Goal: Communication & Community: Answer question/provide support

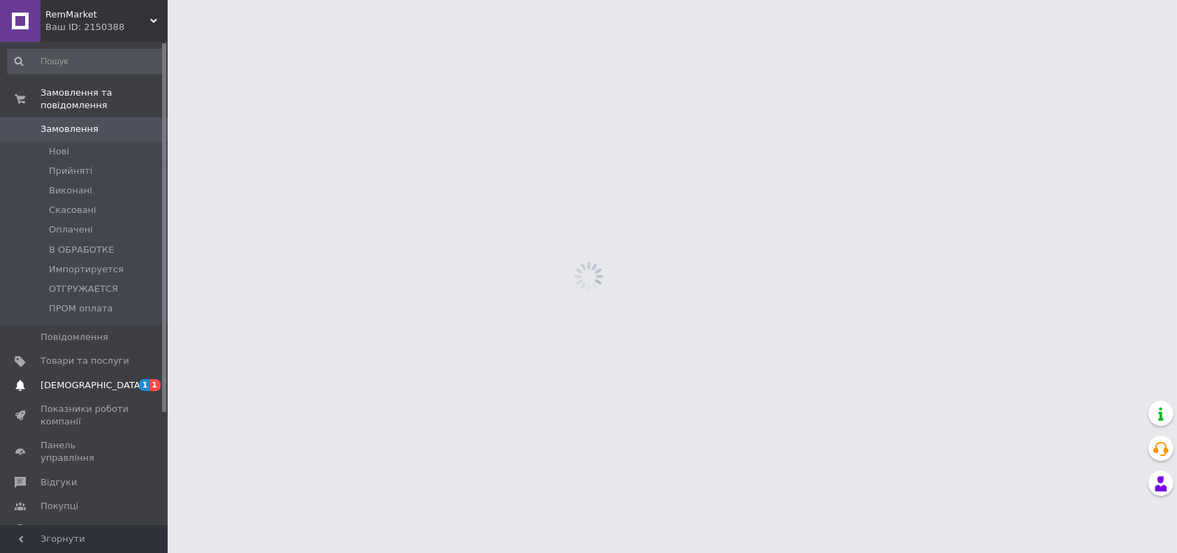
click at [87, 379] on span "[DEMOGRAPHIC_DATA]" at bounding box center [92, 385] width 103 height 13
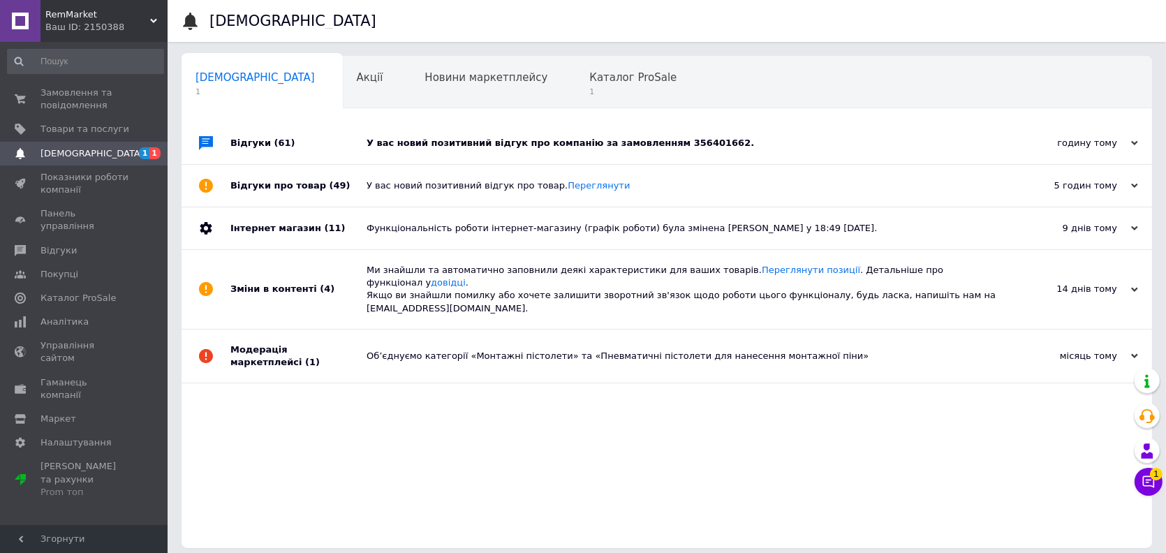
click at [478, 142] on div "У вас новий позитивний відгук про компанію за замовленням 356401662." at bounding box center [683, 143] width 632 height 13
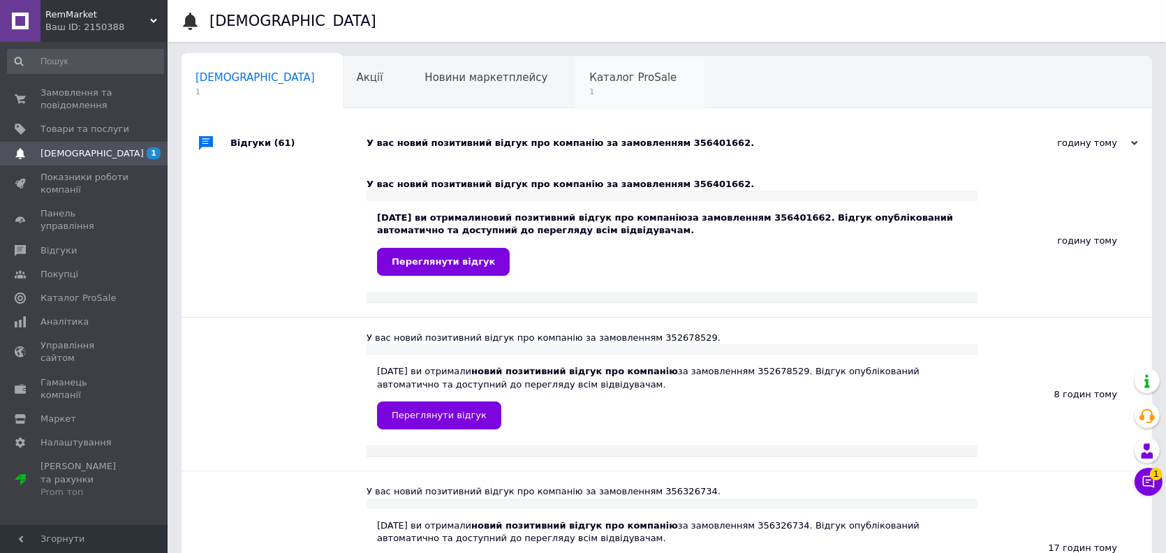
click at [589, 79] on span "Каталог ProSale" at bounding box center [632, 77] width 87 height 13
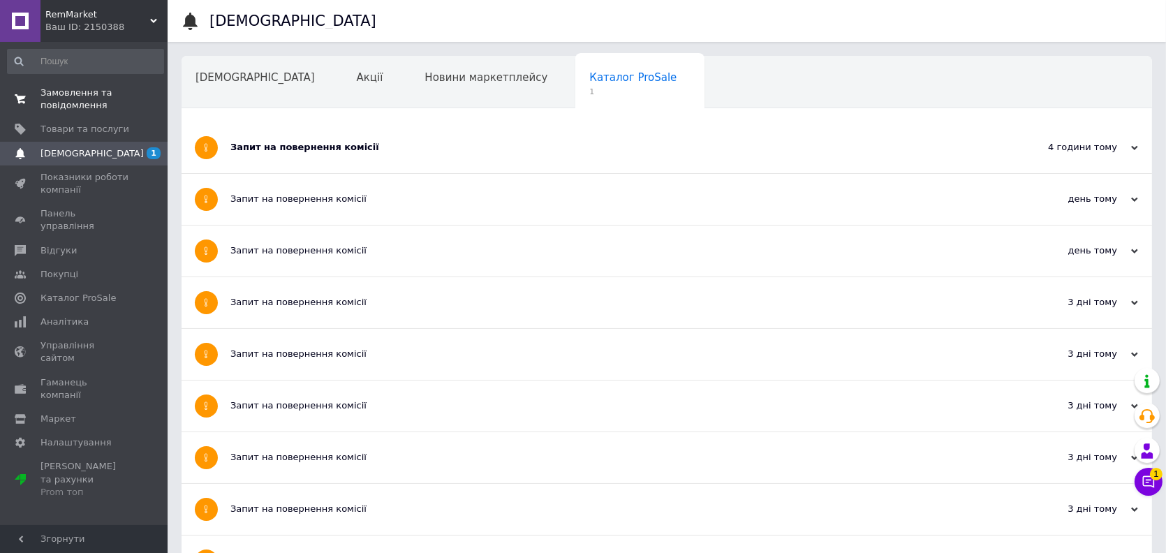
click at [99, 94] on span "Замовлення та повідомлення" at bounding box center [85, 99] width 89 height 25
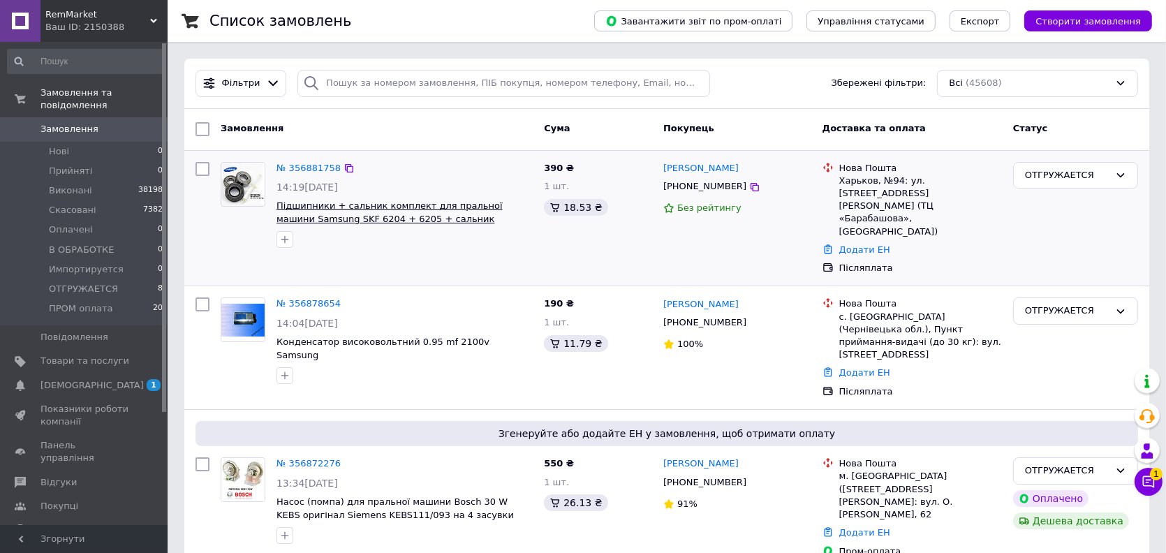
drag, startPoint x: 506, startPoint y: 218, endPoint x: 430, endPoint y: 219, distance: 76.1
click at [430, 219] on span "Підшипники + сальник комплект для пральної машини Samsung SKF 6204 + 6205 + сал…" at bounding box center [405, 213] width 256 height 26
copy span "30*60.55*10/12 +"
click at [112, 379] on span "[DEMOGRAPHIC_DATA]" at bounding box center [85, 385] width 89 height 13
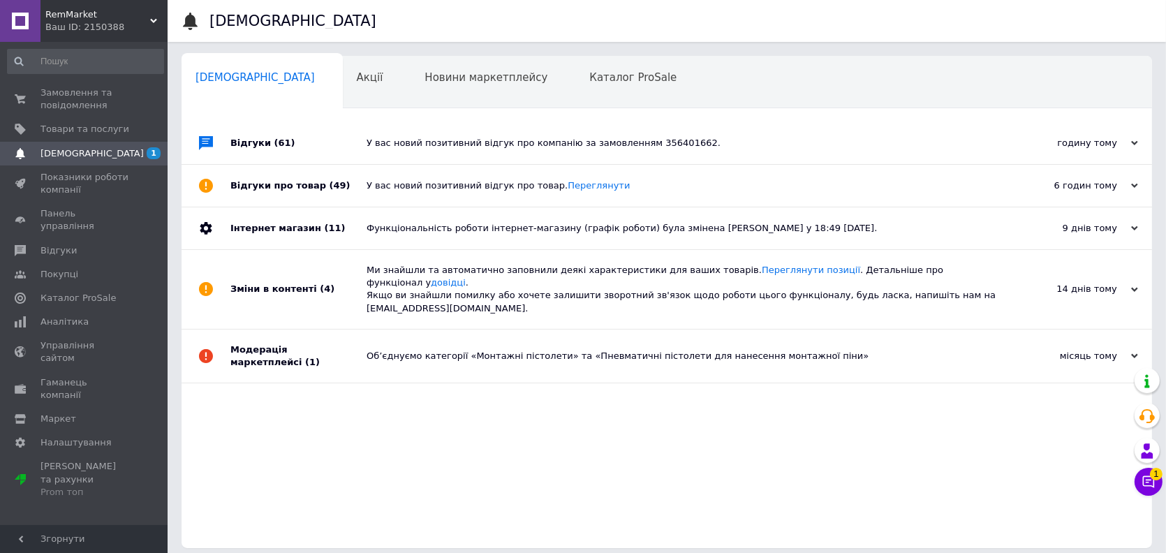
click at [386, 151] on div "У вас новий позитивний відгук про компанію за замовленням 356401662." at bounding box center [683, 143] width 632 height 42
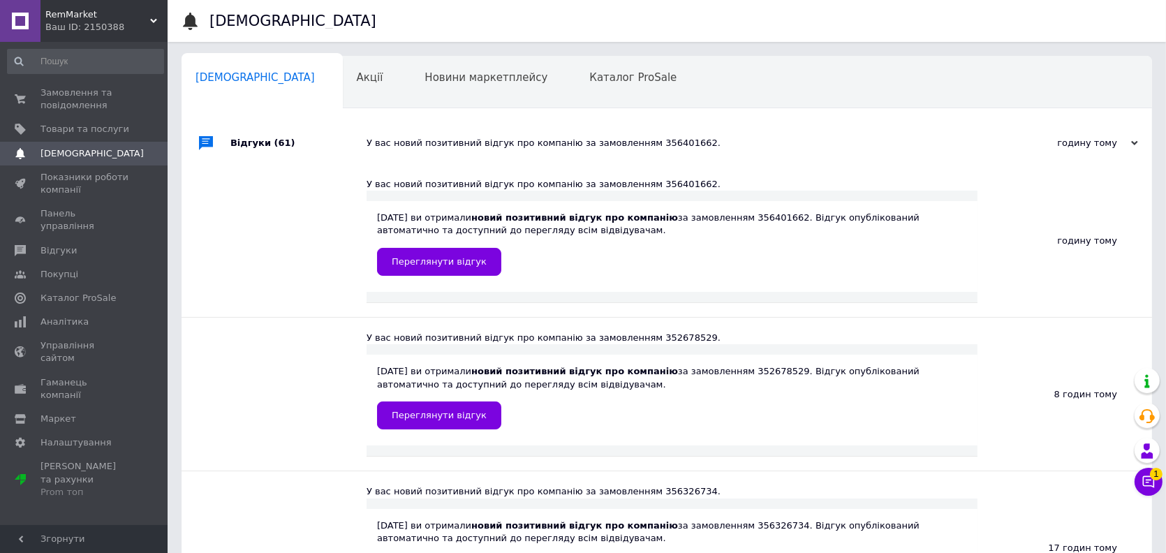
click at [386, 151] on div "У вас новий позитивний відгук про компанію за замовленням 356401662." at bounding box center [683, 143] width 632 height 42
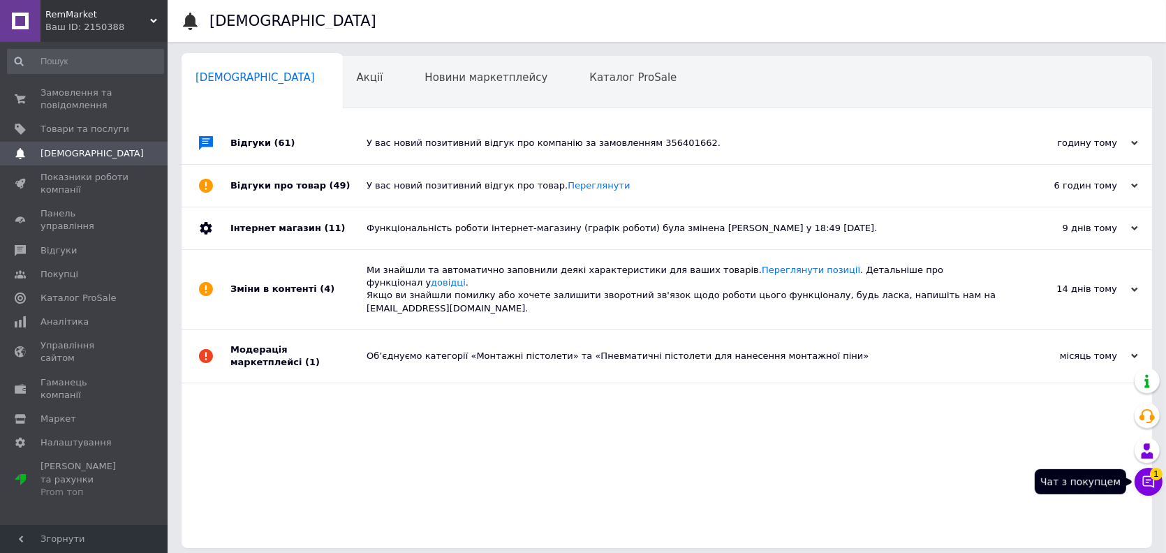
click at [1149, 485] on icon at bounding box center [1149, 482] width 12 height 12
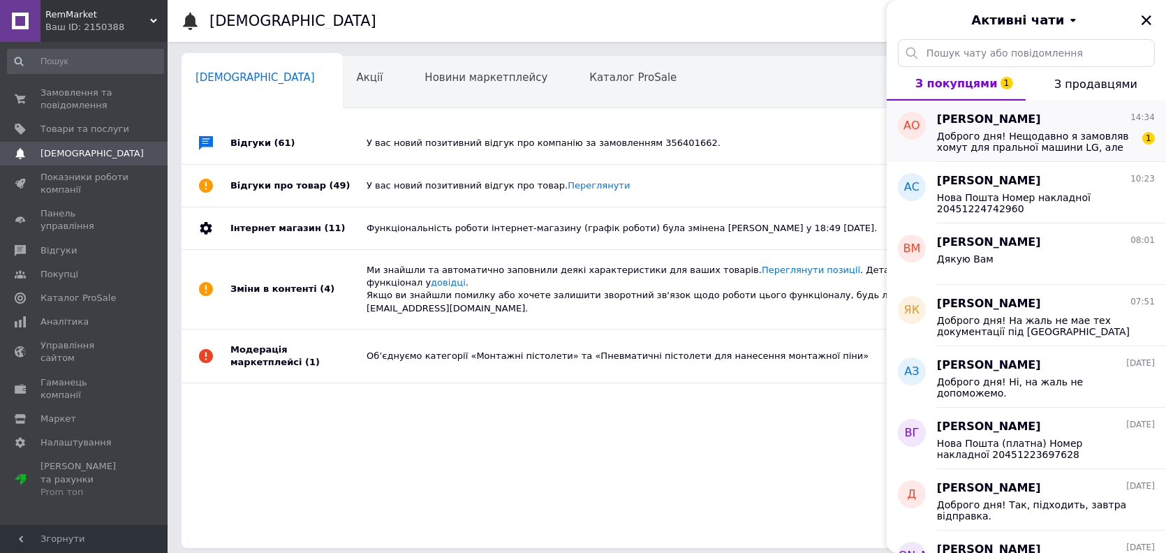
click at [1085, 145] on span "Доброго дня! Нещодавно я замовляв хомут для пральної машини LG, але він не піді…" at bounding box center [1036, 142] width 198 height 22
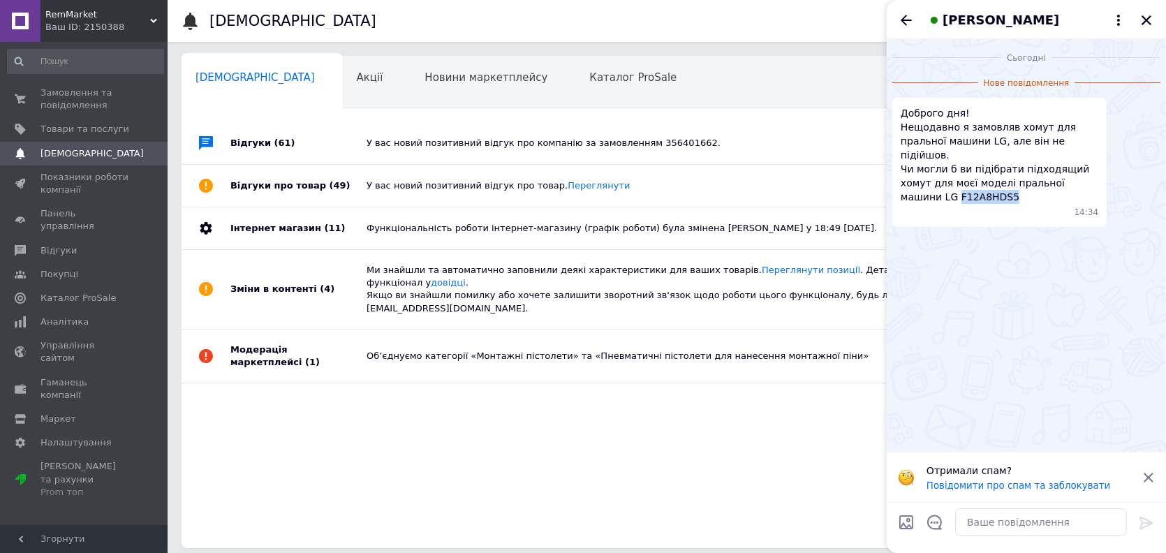
drag, startPoint x: 954, startPoint y: 185, endPoint x: 902, endPoint y: 183, distance: 51.7
click at [902, 183] on span "Доброго дня! Нещодавно я замовляв хомут для пральної машини LG, але він не піді…" at bounding box center [1000, 155] width 198 height 98
click at [1152, 476] on icon at bounding box center [1149, 477] width 13 height 13
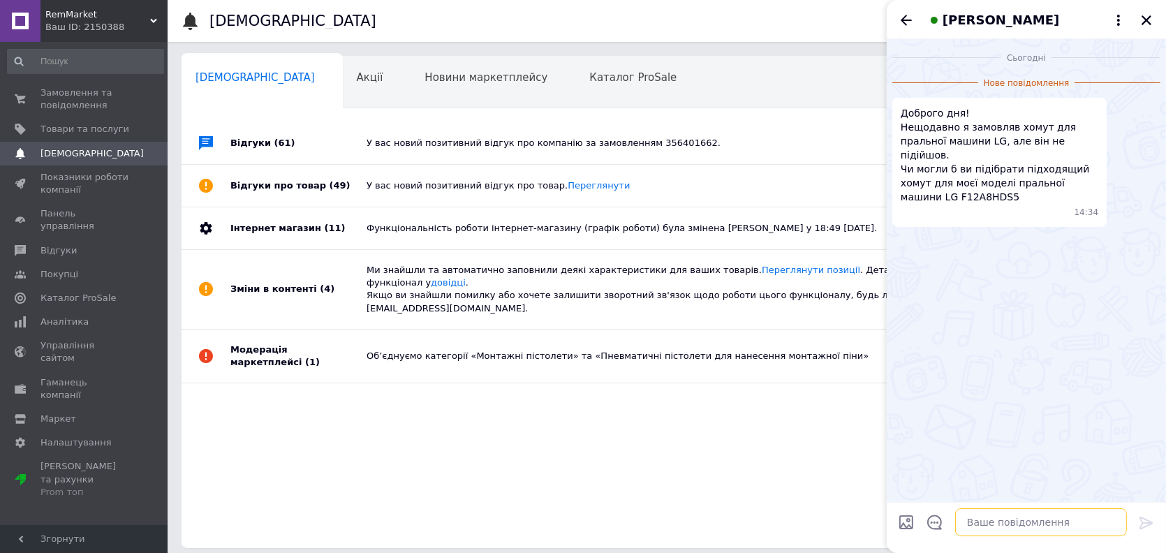
click at [1019, 529] on textarea at bounding box center [1041, 522] width 172 height 28
type textarea "Доброго дня! На жаль на Вашу модель не маемо хомута, не допоможемо"
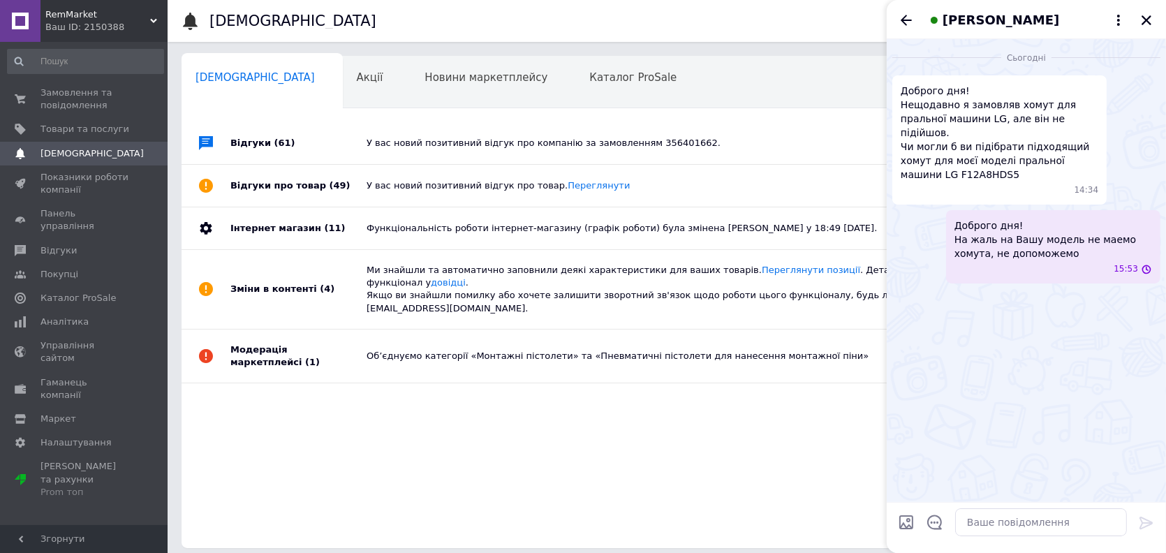
click at [988, 25] on span "[PERSON_NAME]" at bounding box center [1001, 20] width 117 height 18
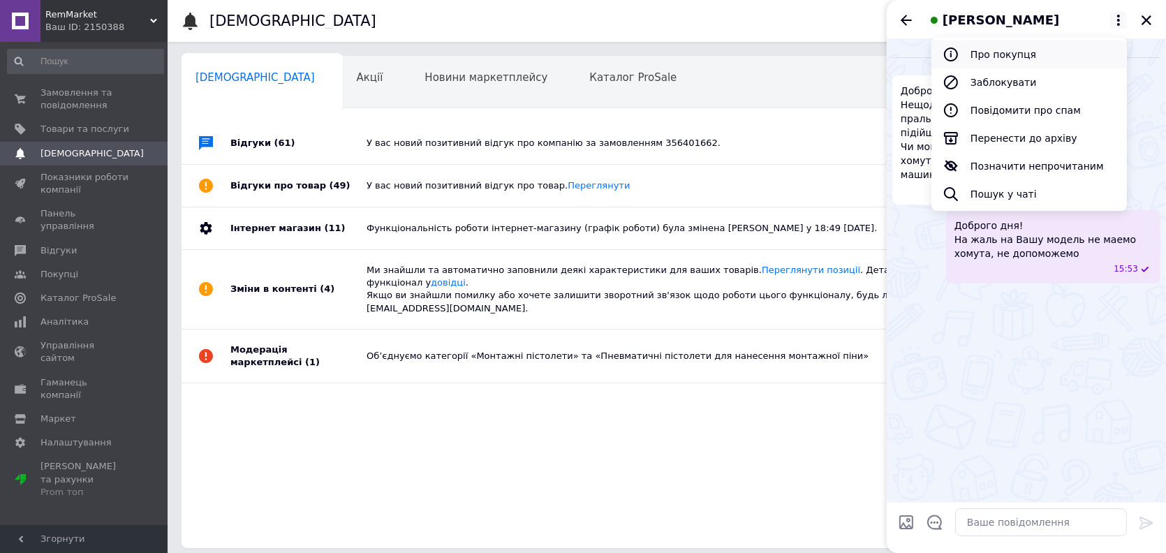
click at [995, 59] on button "Про покупця" at bounding box center [1030, 55] width 196 height 28
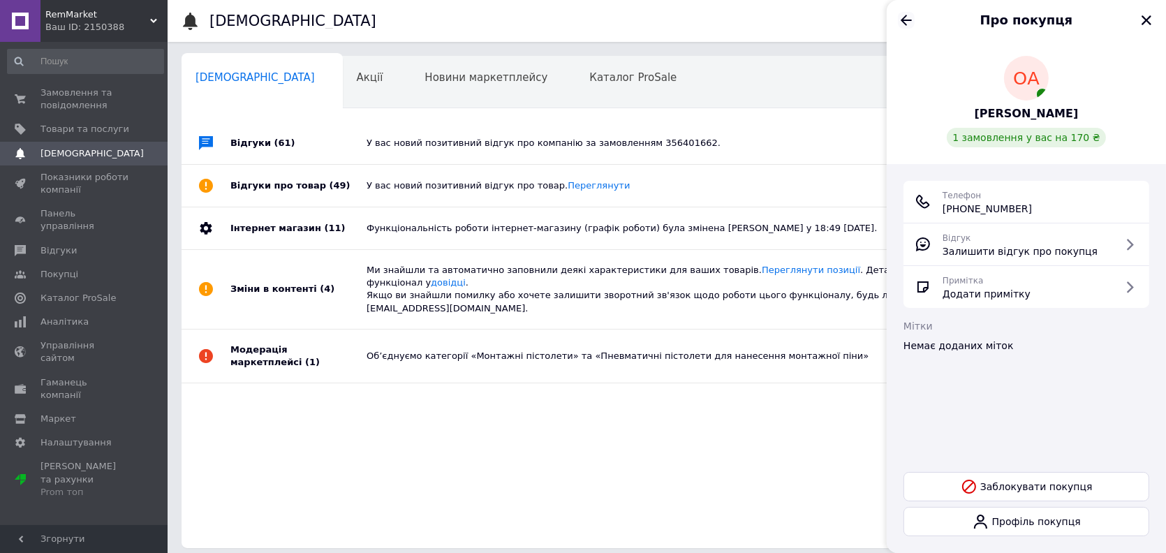
click at [897, 24] on div "Про покупця" at bounding box center [1026, 19] width 279 height 39
click at [899, 22] on icon "Назад" at bounding box center [906, 20] width 17 height 17
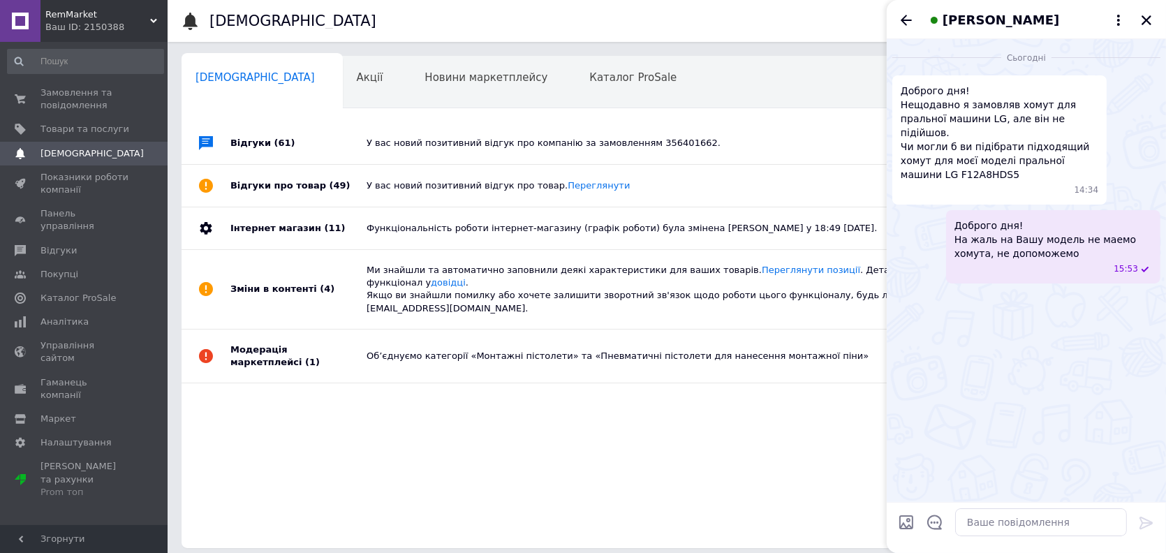
click at [991, 20] on span "[PERSON_NAME]" at bounding box center [1001, 20] width 117 height 18
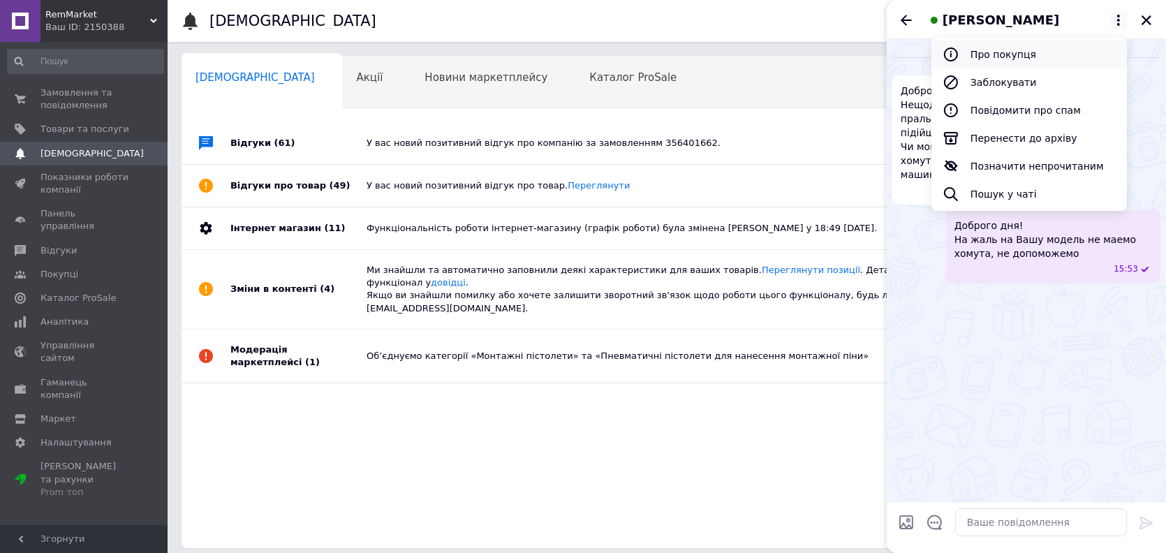
click at [999, 56] on button "Про покупця" at bounding box center [1030, 55] width 196 height 28
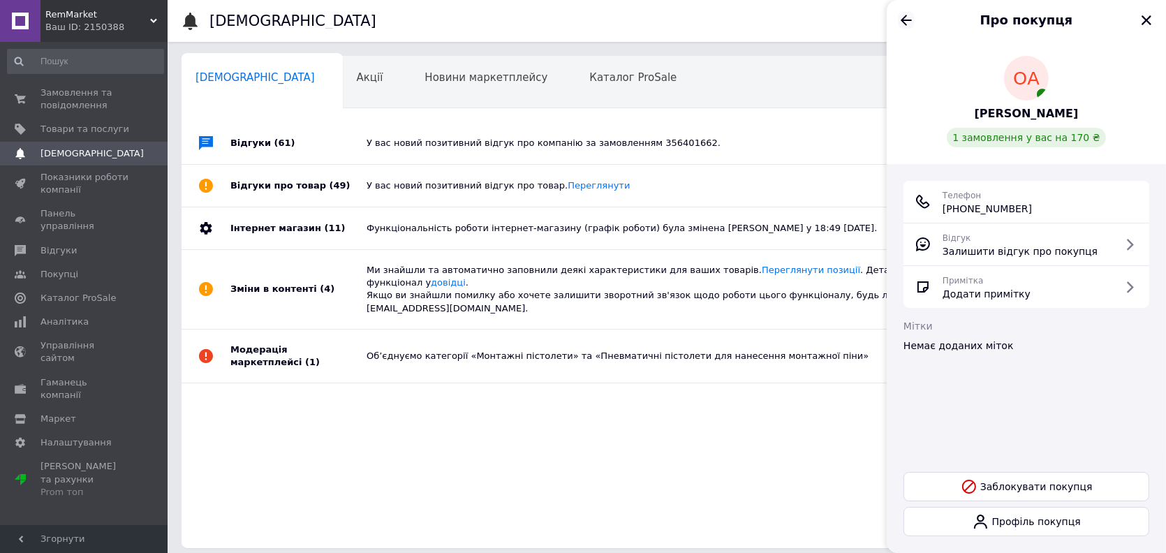
click at [909, 21] on icon "Назад" at bounding box center [906, 20] width 17 height 17
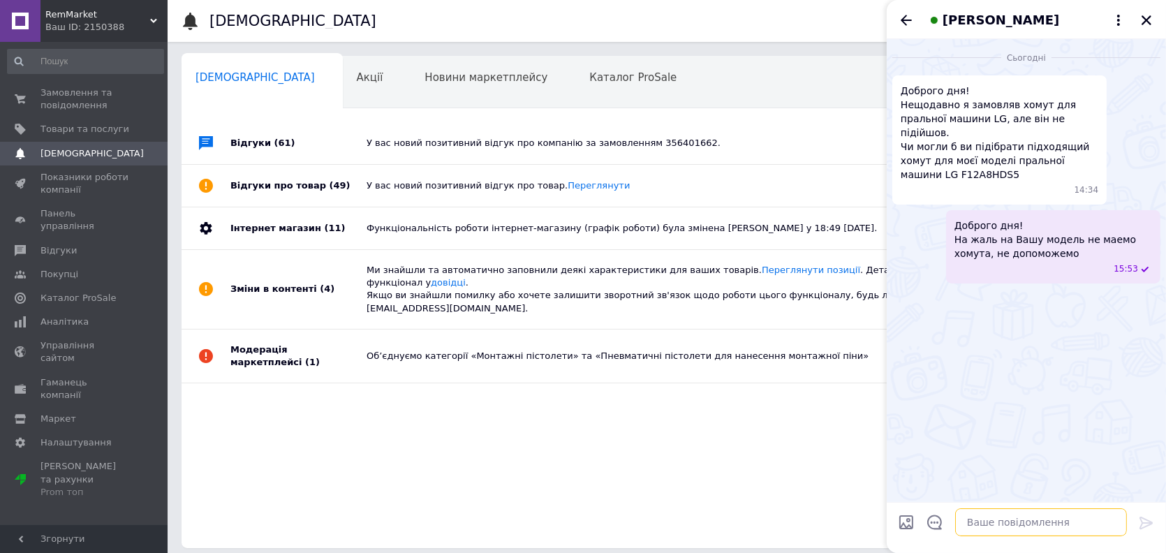
click at [988, 533] on textarea at bounding box center [1041, 522] width 172 height 28
type textarea "я Вам щойно телефонував, передзвоніть"
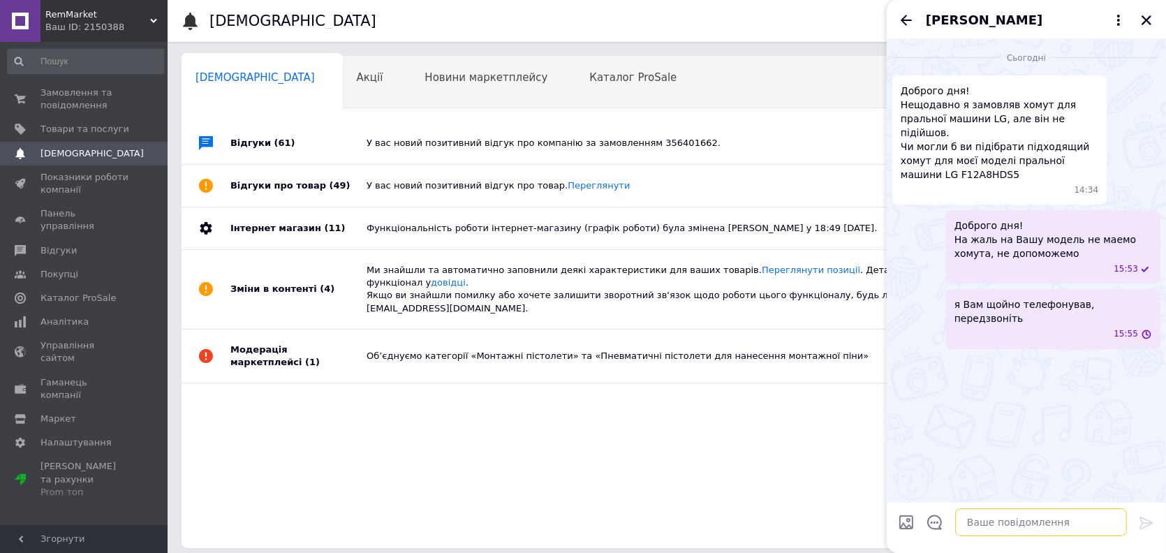
scroll to position [0, 0]
click at [967, 20] on span "[PERSON_NAME]" at bounding box center [984, 20] width 117 height 18
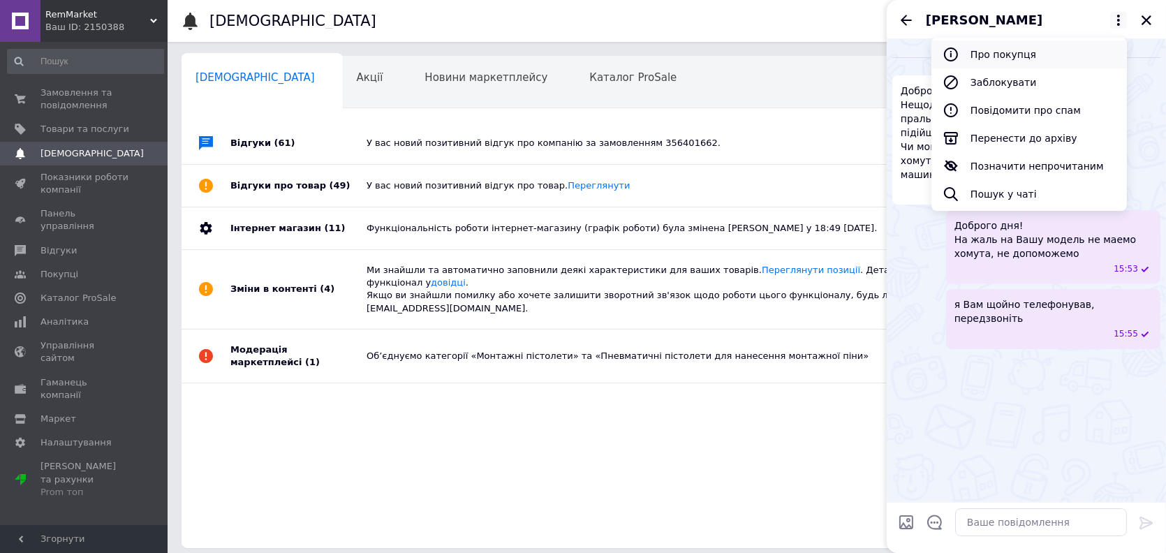
click at [1006, 48] on button "Про покупця" at bounding box center [1030, 55] width 196 height 28
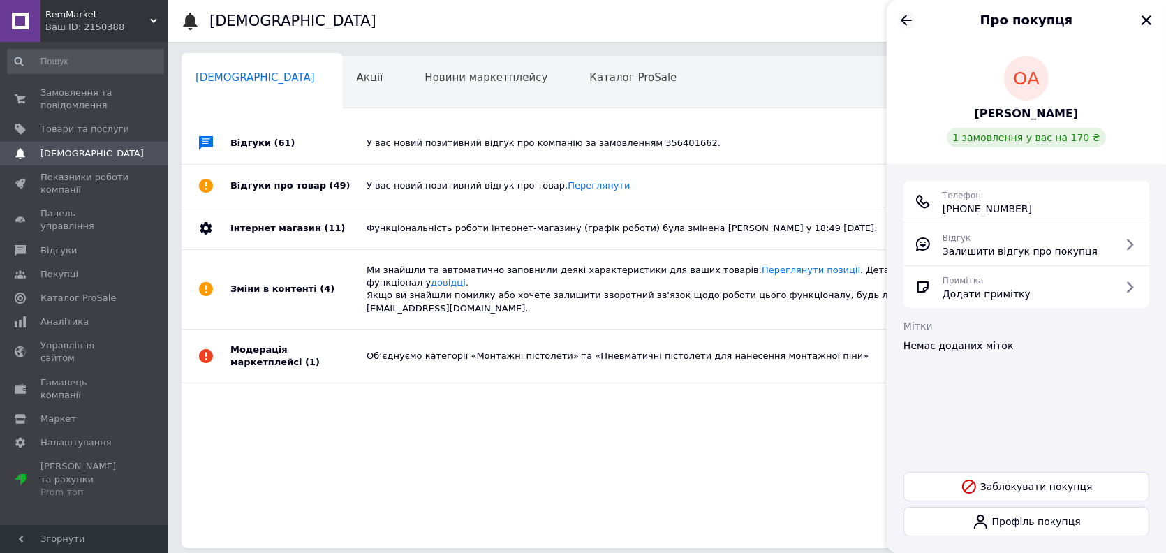
click at [902, 15] on icon "Назад" at bounding box center [906, 20] width 17 height 17
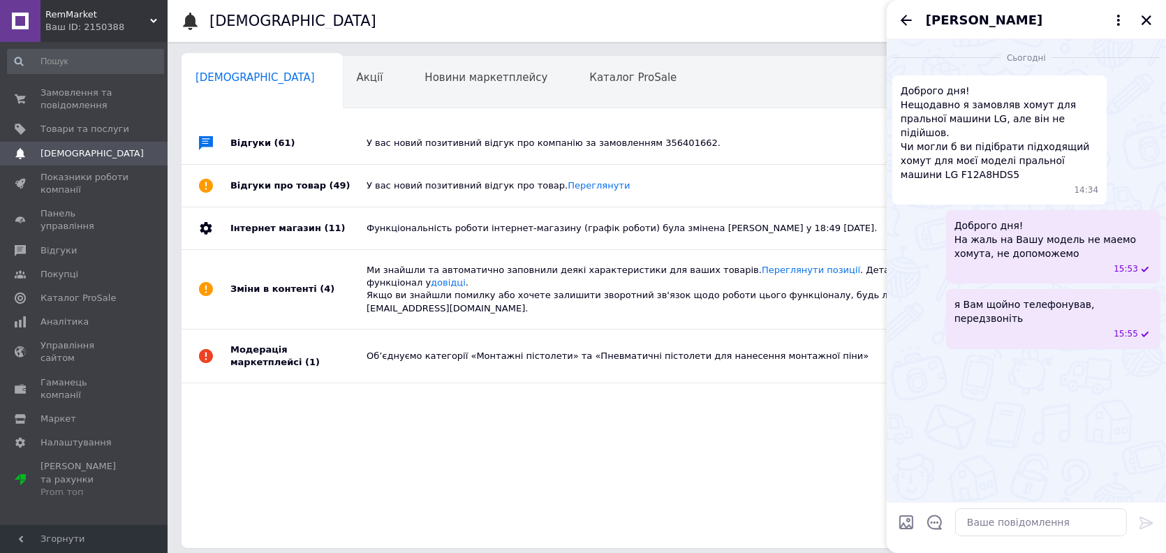
drag, startPoint x: 1071, startPoint y: 306, endPoint x: 1106, endPoint y: 295, distance: 36.5
click at [1106, 298] on span "я Вам щойно телефонував, передзвоніть" at bounding box center [1054, 312] width 198 height 28
click at [1078, 358] on button "Редагувати" at bounding box center [1077, 372] width 168 height 28
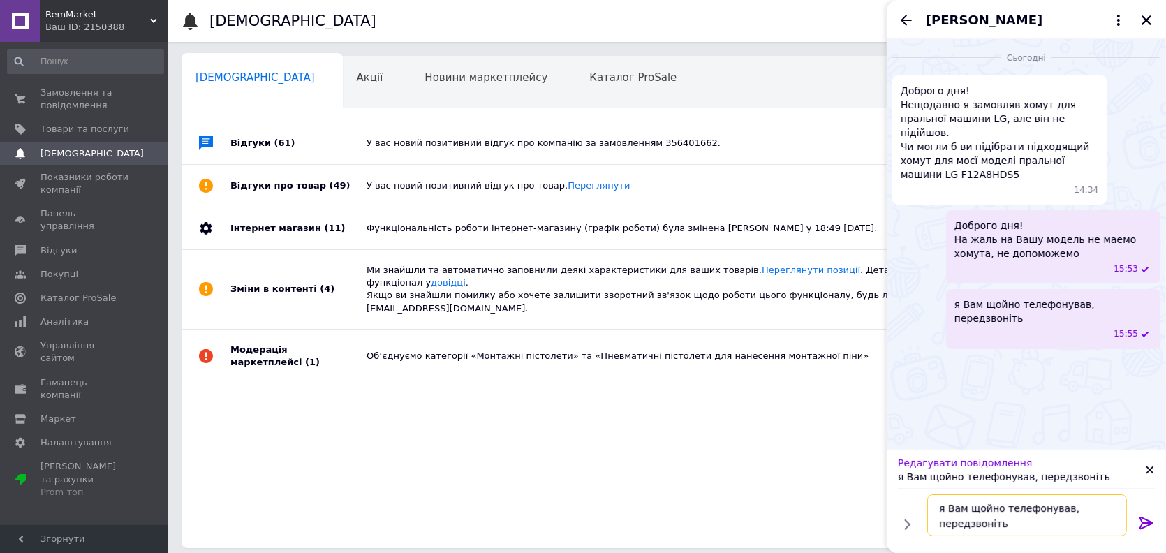
click at [1027, 525] on textarea "я Вам щойно телефонував, передзвоніть" at bounding box center [1027, 515] width 200 height 42
click at [1027, 521] on textarea "я Вам щойно телефонував, передзвоніть, дещо пораджу." at bounding box center [1027, 515] width 200 height 42
type textarea "я Вам щойно телефонував, передзвоніть, можливо щось пораджу."
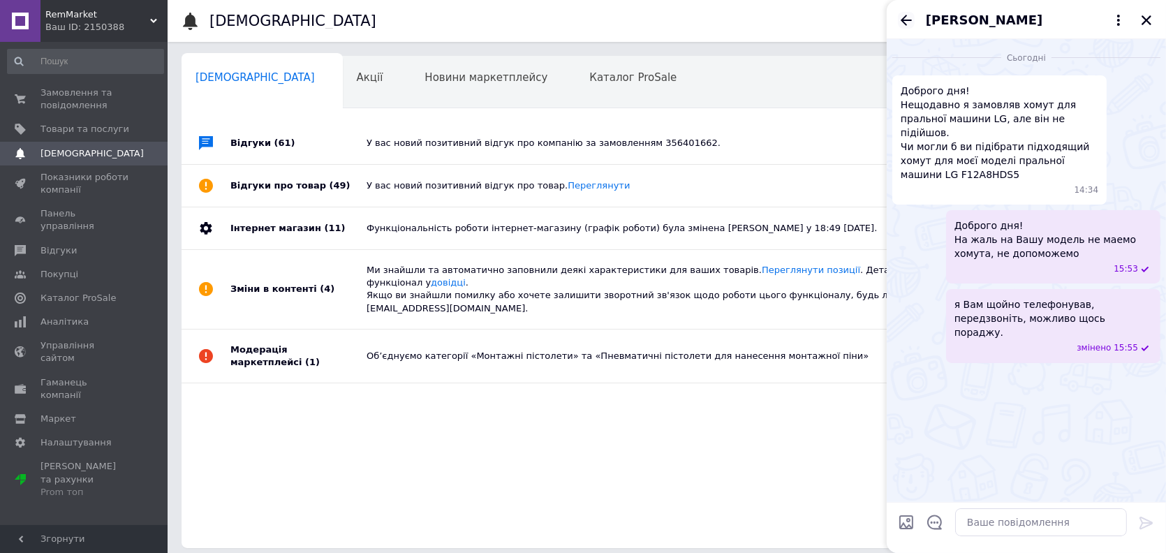
click at [914, 20] on icon "Назад" at bounding box center [906, 20] width 17 height 17
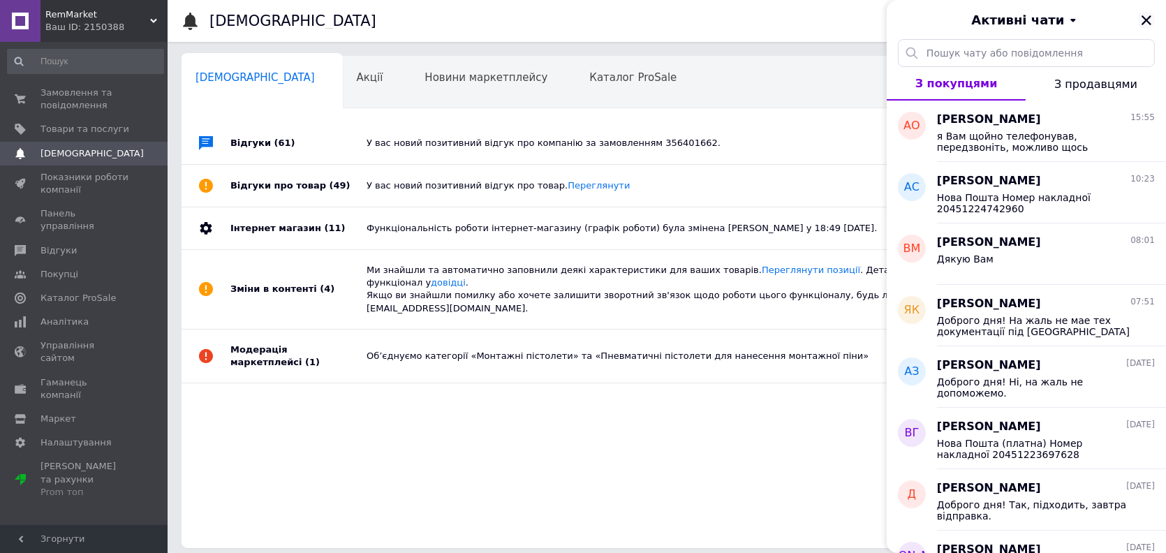
click at [1138, 17] on button "Закрити" at bounding box center [1146, 20] width 17 height 17
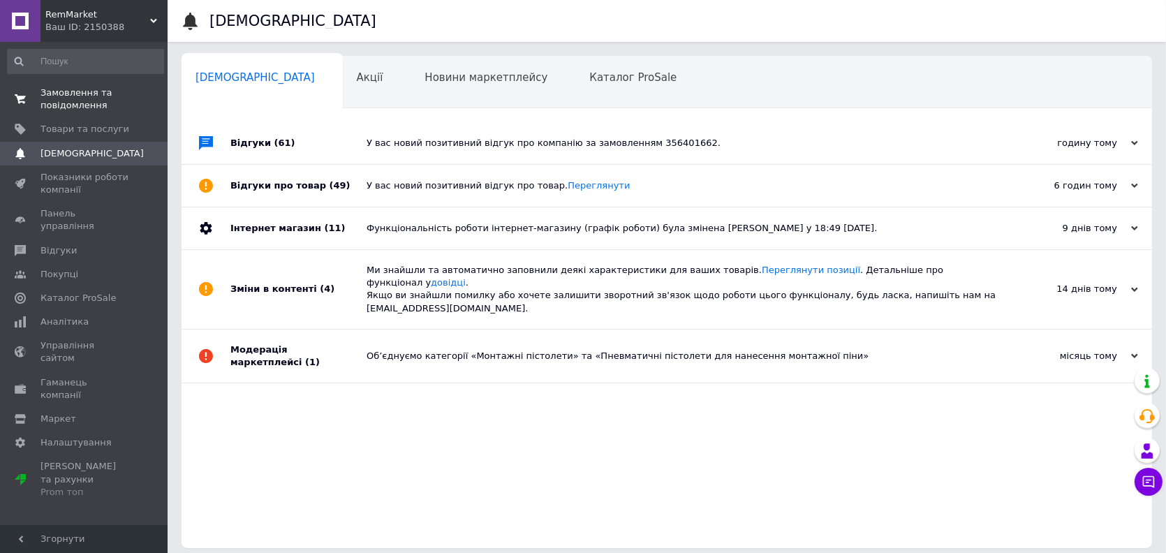
click at [89, 95] on span "Замовлення та повідомлення" at bounding box center [85, 99] width 89 height 25
